Goal: Information Seeking & Learning: Learn about a topic

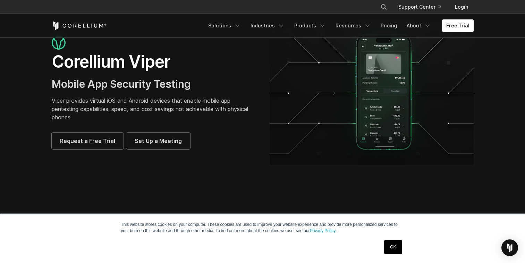
scroll to position [30, 0]
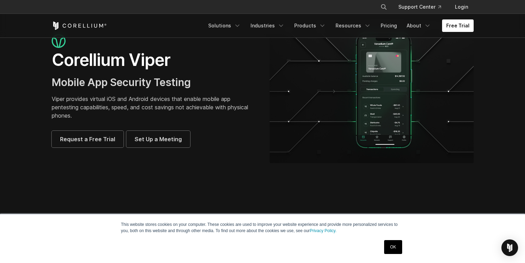
click at [389, 253] on link "OK" at bounding box center [393, 247] width 18 height 14
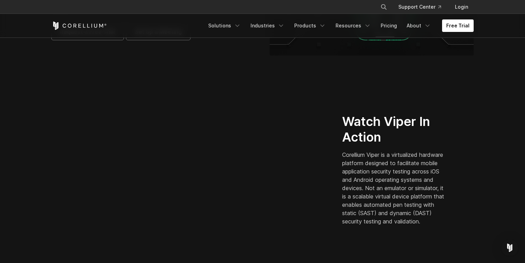
scroll to position [145, 0]
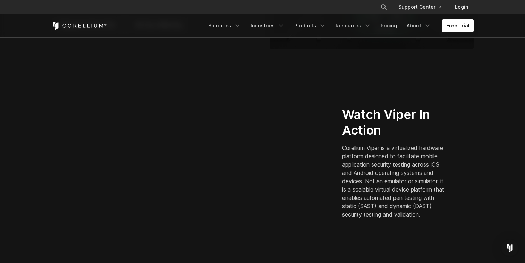
click at [79, 8] on div "× Search our site... Support Center Login" at bounding box center [263, 7] width 422 height 12
click at [91, 34] on div "Free Trial Solutions IoT" at bounding box center [263, 26] width 422 height 24
click at [91, 29] on icon "Corellium Home" at bounding box center [79, 26] width 55 height 8
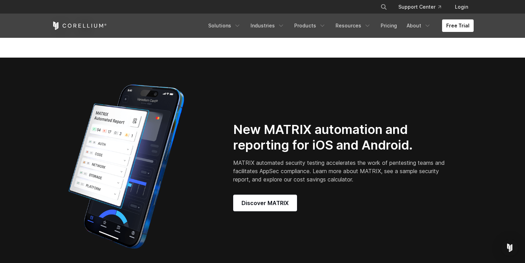
scroll to position [521, 0]
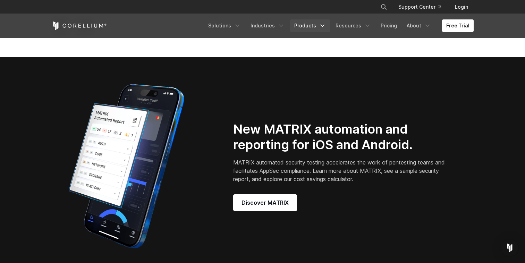
click at [320, 25] on link "Products" at bounding box center [310, 25] width 40 height 12
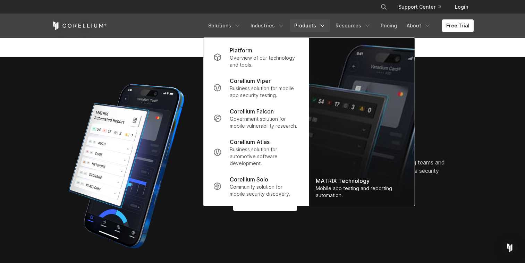
click at [404, 23] on ul "Solutions Mobile IoT" at bounding box center [339, 25] width 270 height 12
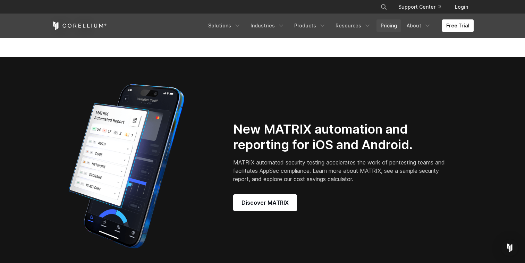
click at [393, 25] on link "Pricing" at bounding box center [389, 25] width 25 height 12
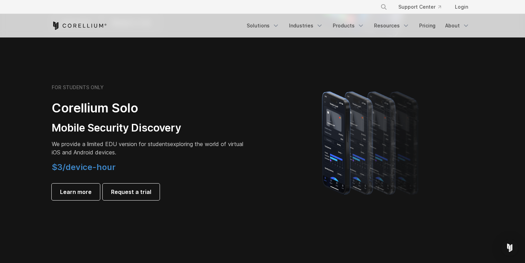
scroll to position [451, 0]
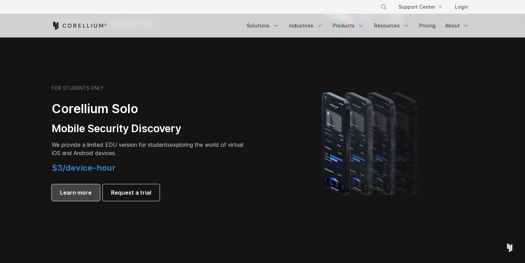
click at [79, 192] on span "Learn more" at bounding box center [76, 192] width 32 height 8
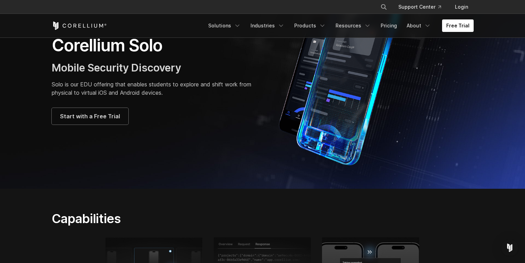
scroll to position [34, 0]
